Goal: Task Accomplishment & Management: Complete application form

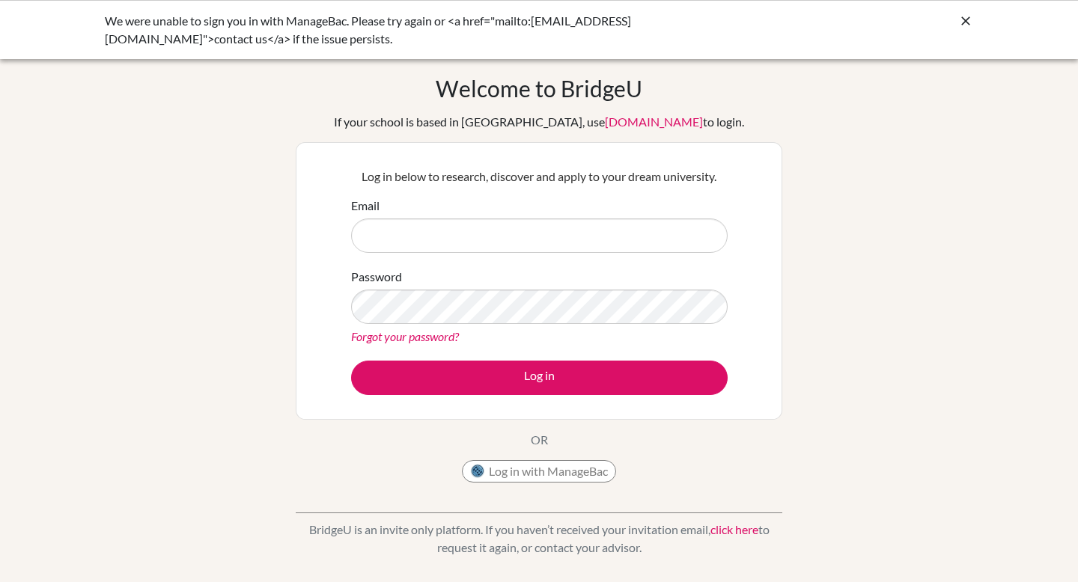
click at [534, 238] on input "Email" at bounding box center [539, 236] width 376 height 34
type input "[EMAIL_ADDRESS][DOMAIN_NAME]"
click at [351, 361] on button "Log in" at bounding box center [539, 378] width 376 height 34
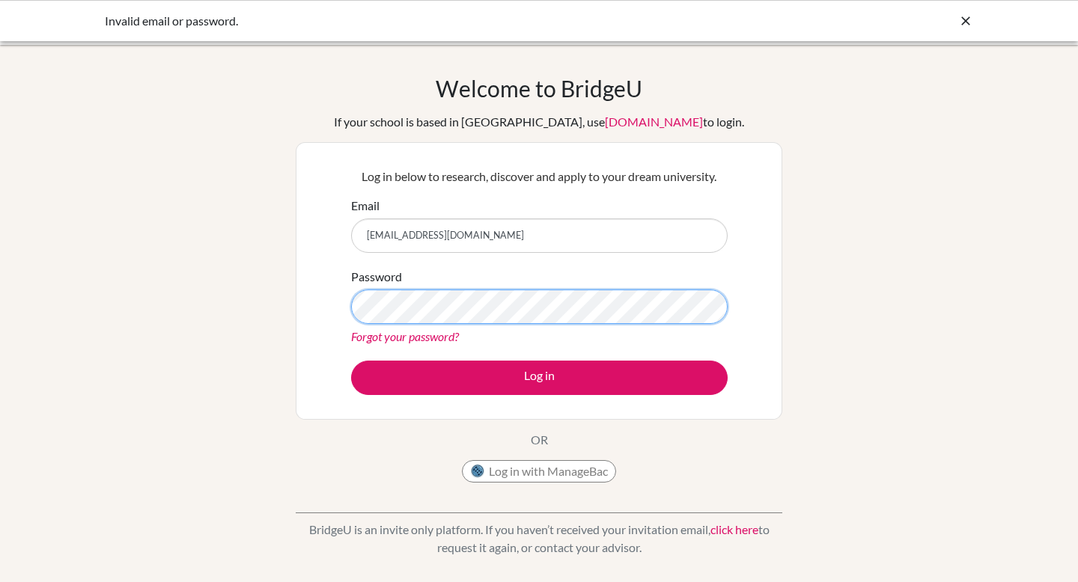
click at [351, 361] on button "Log in" at bounding box center [539, 378] width 376 height 34
type input "[EMAIL_ADDRESS][DOMAIN_NAME]"
click at [351, 361] on button "Log in" at bounding box center [539, 378] width 376 height 34
